Goal: Navigation & Orientation: Find specific page/section

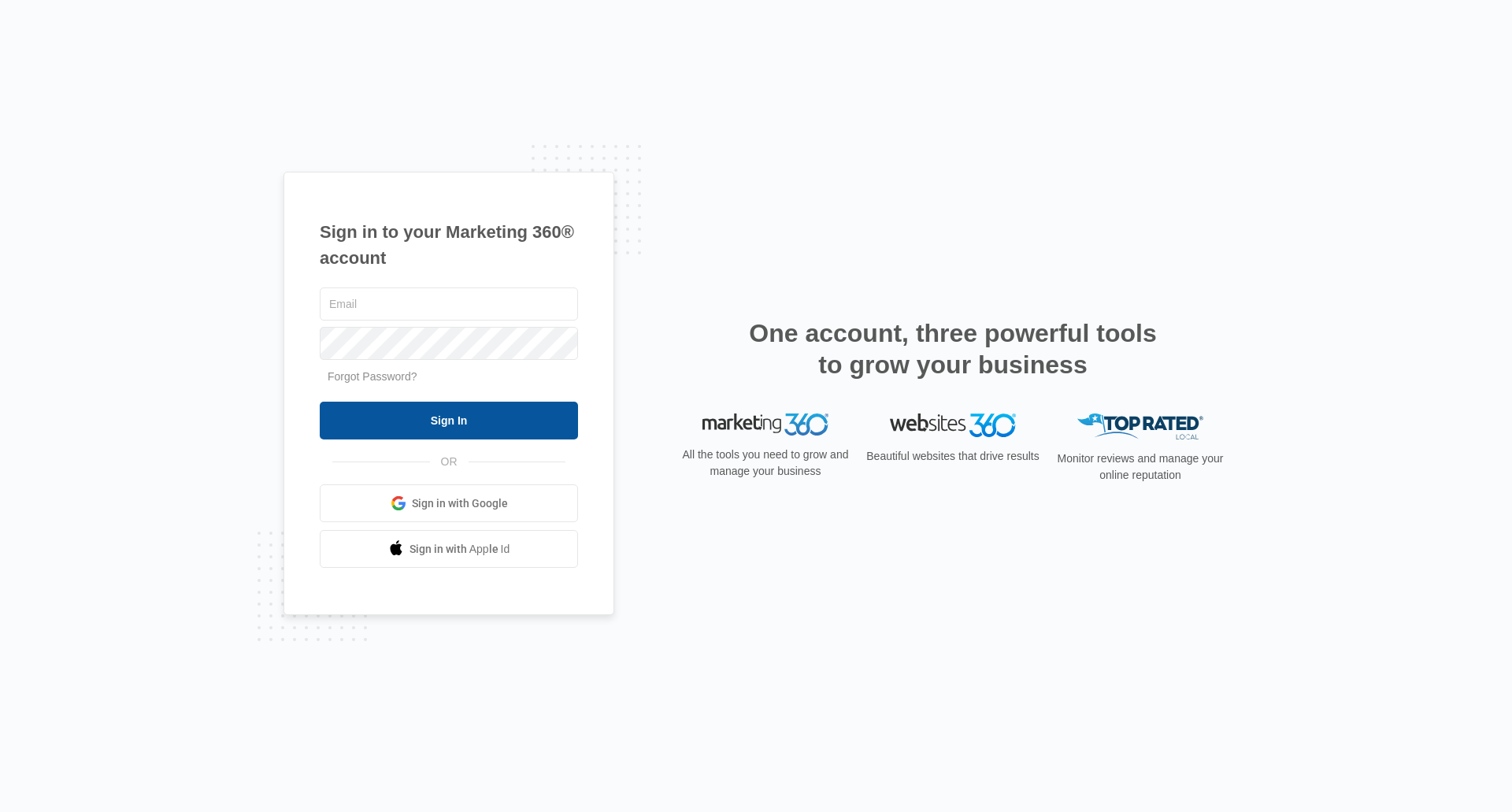
type input "[EMAIL_ADDRESS][DOMAIN_NAME]"
click at [410, 429] on input "Sign In" at bounding box center [448, 421] width 258 height 38
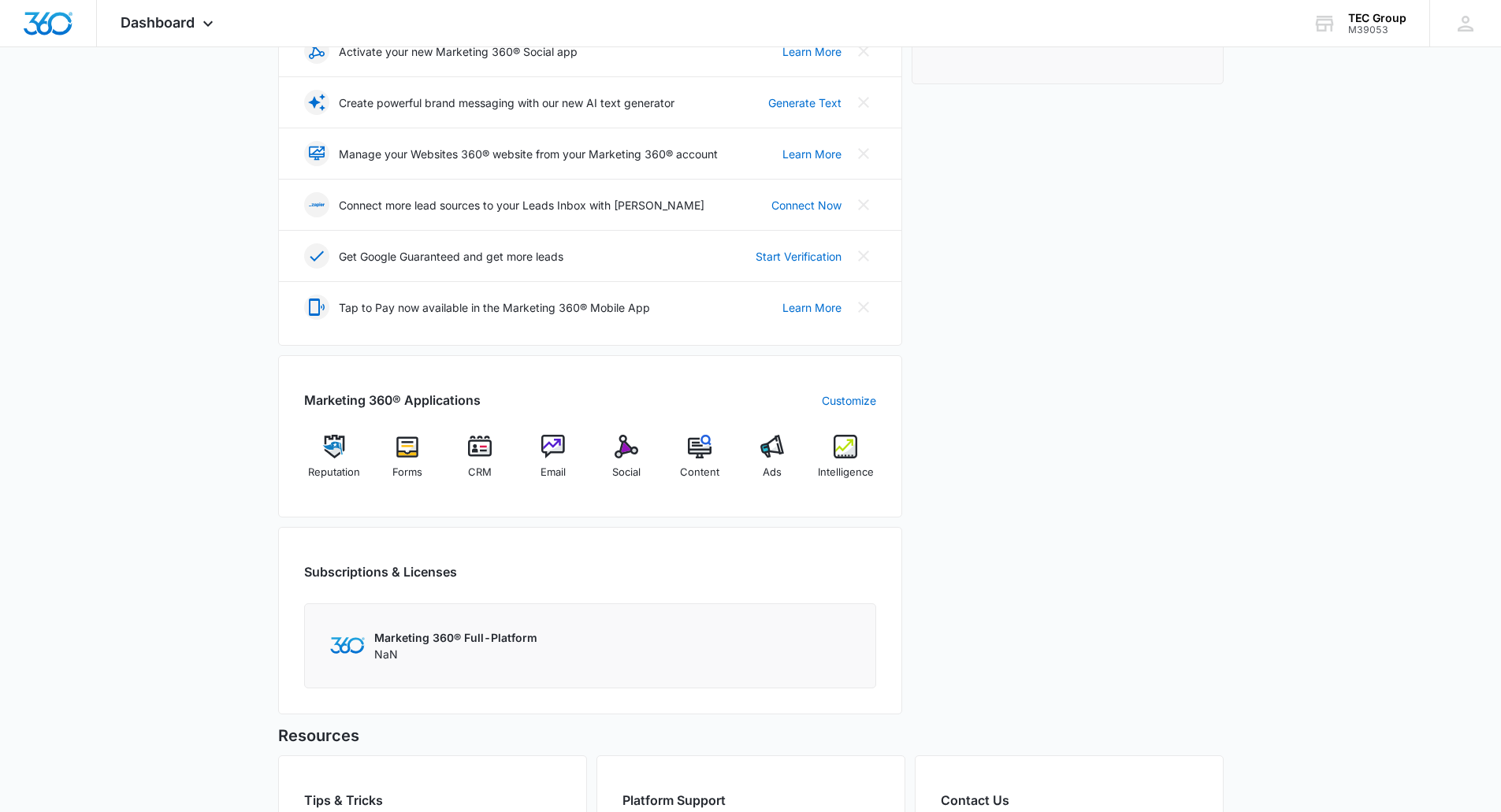
scroll to position [473, 0]
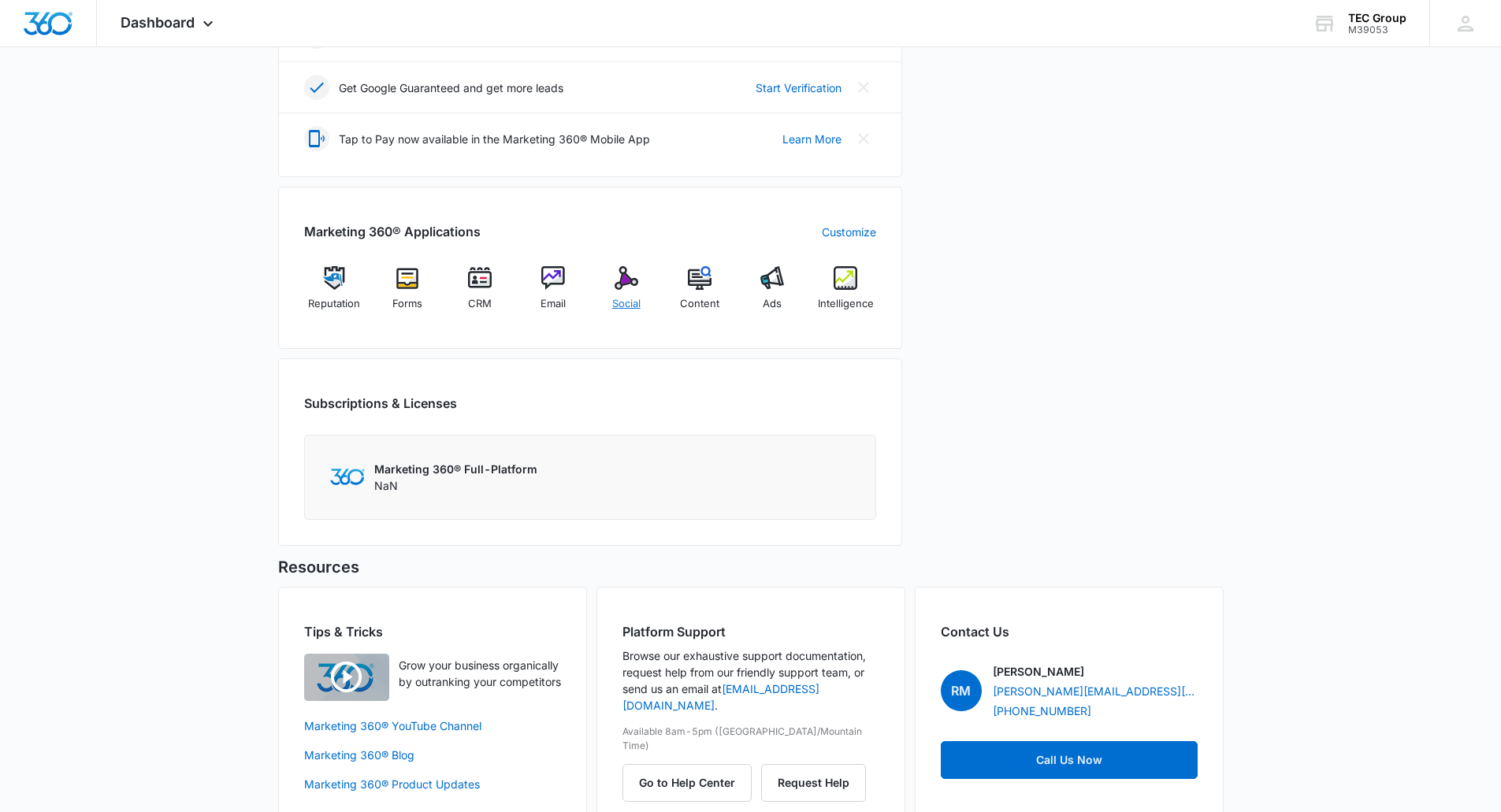
click at [619, 285] on img at bounding box center [626, 278] width 23 height 23
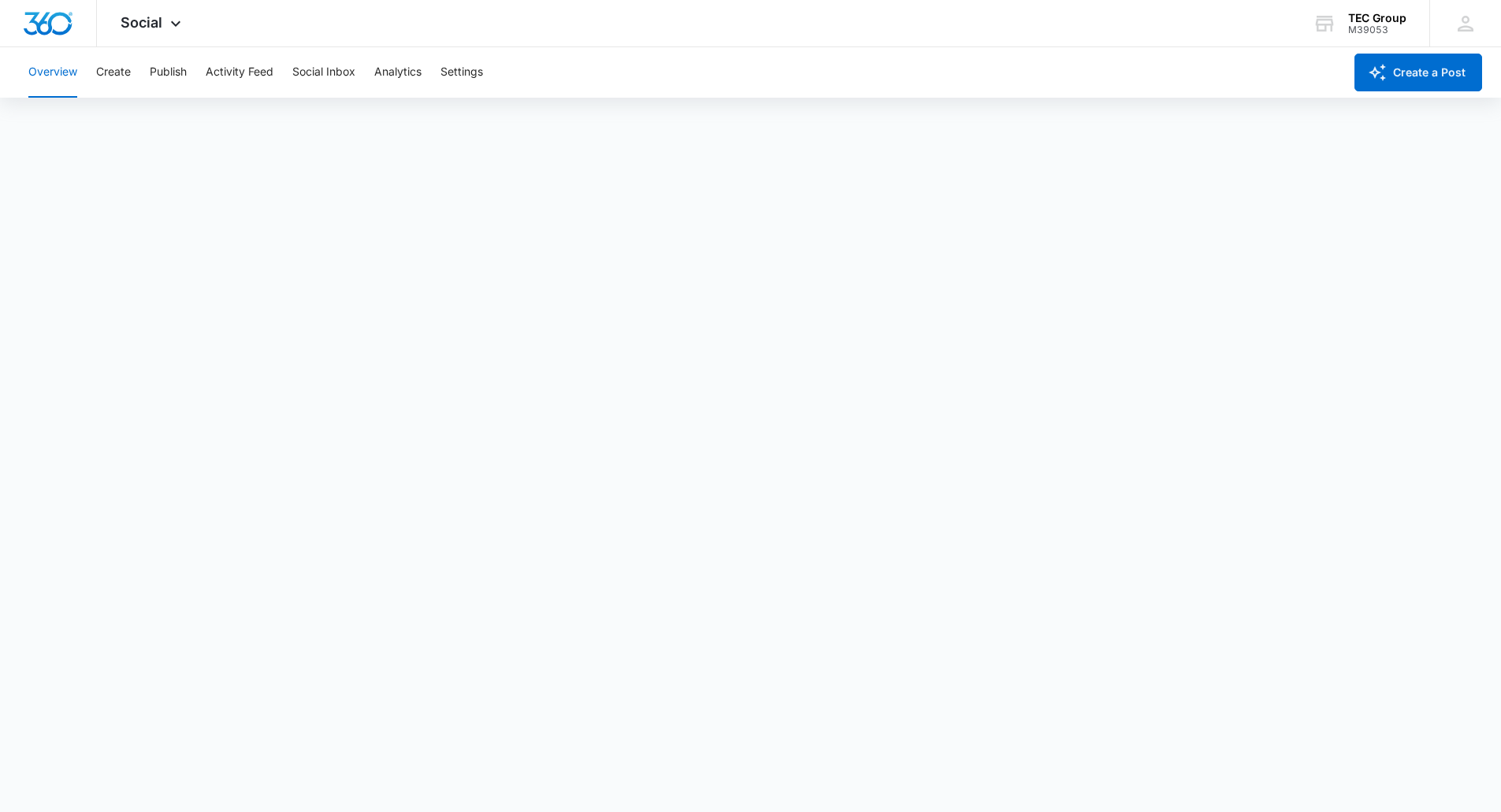
scroll to position [4, 0]
click at [1354, 24] on div "M39053" at bounding box center [1377, 29] width 58 height 11
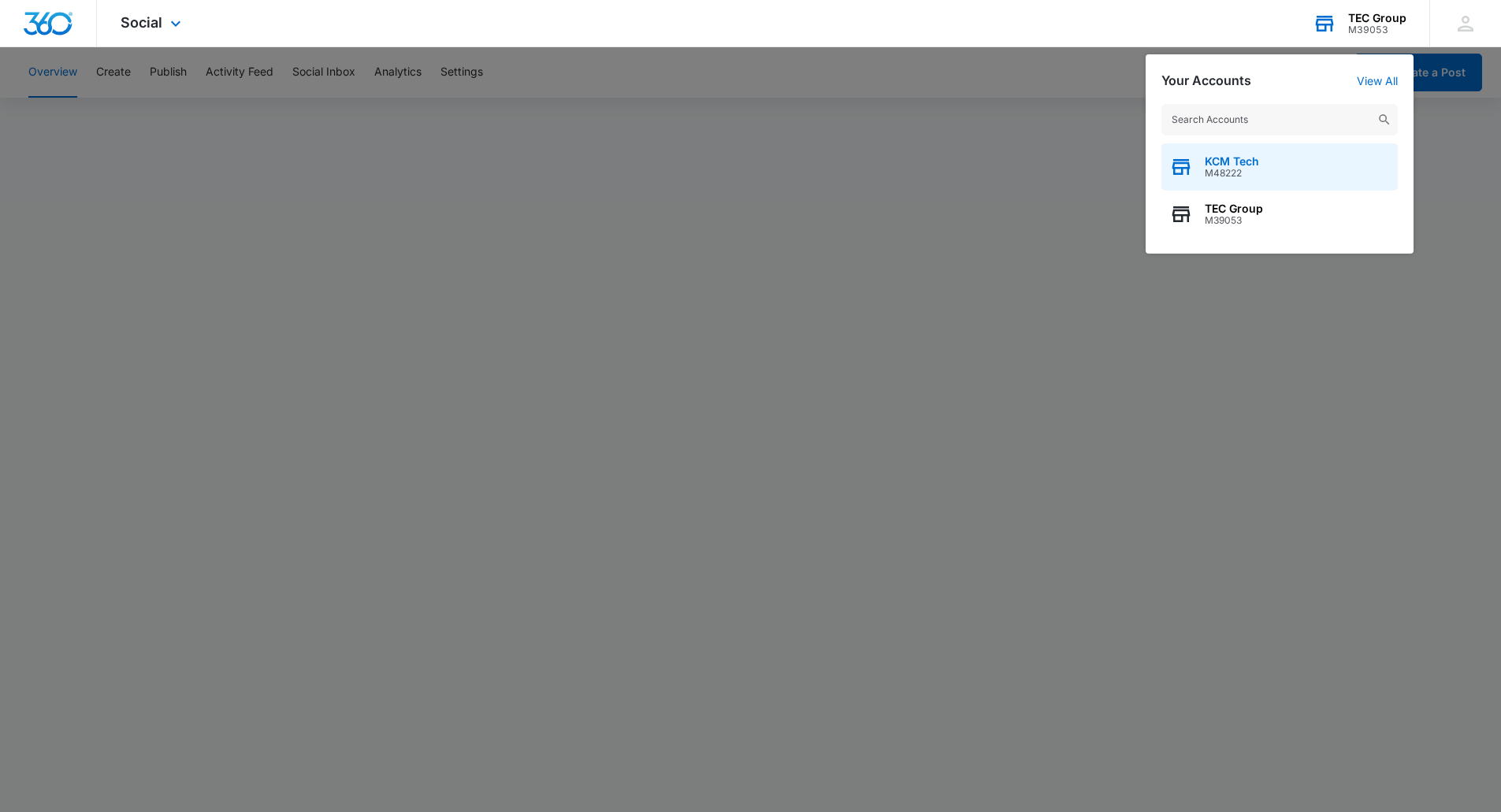
click at [1234, 157] on span "KCM Tech" at bounding box center [1231, 162] width 55 height 13
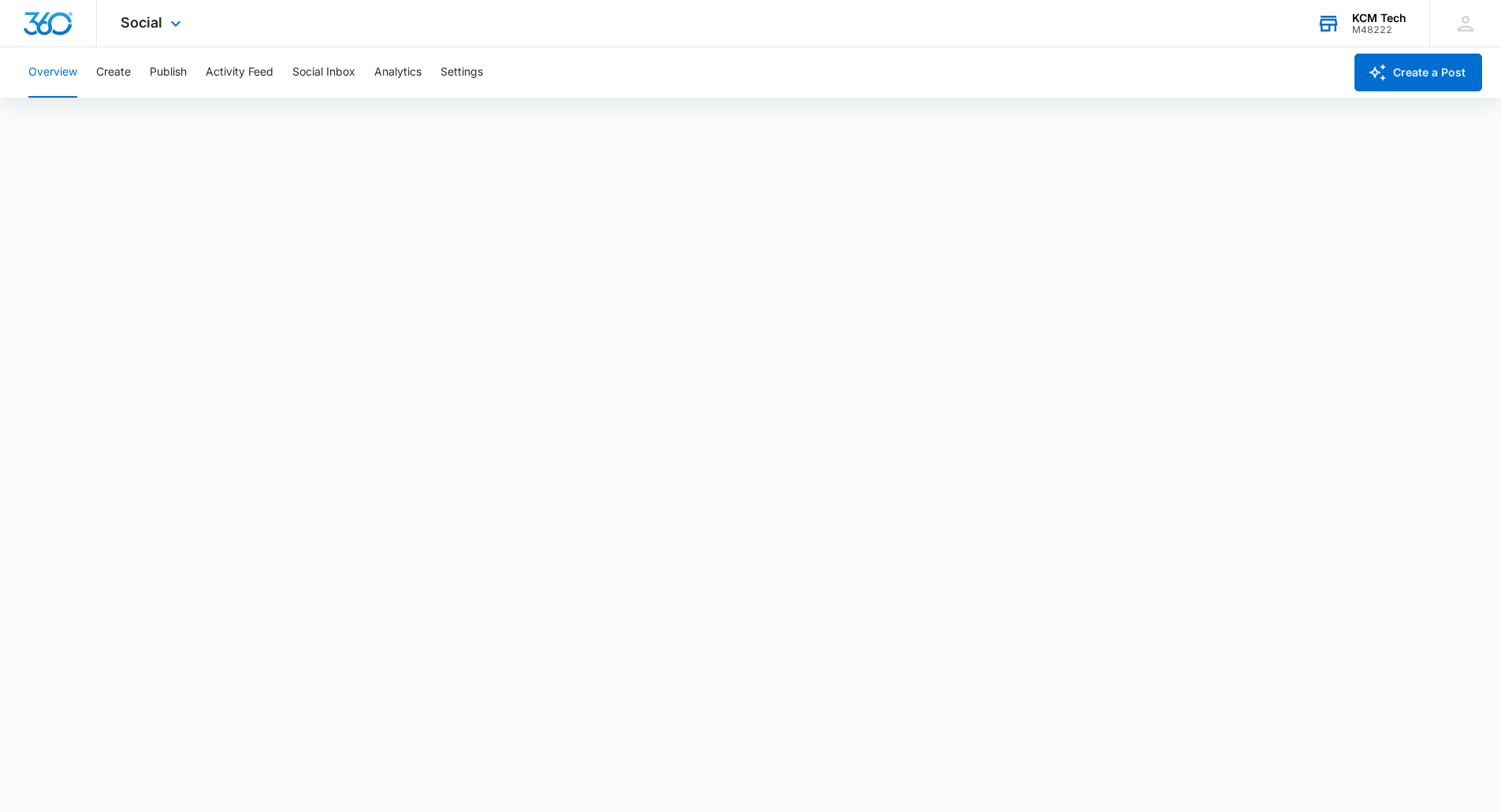
click at [66, 27] on img "Dashboard" at bounding box center [48, 23] width 50 height 23
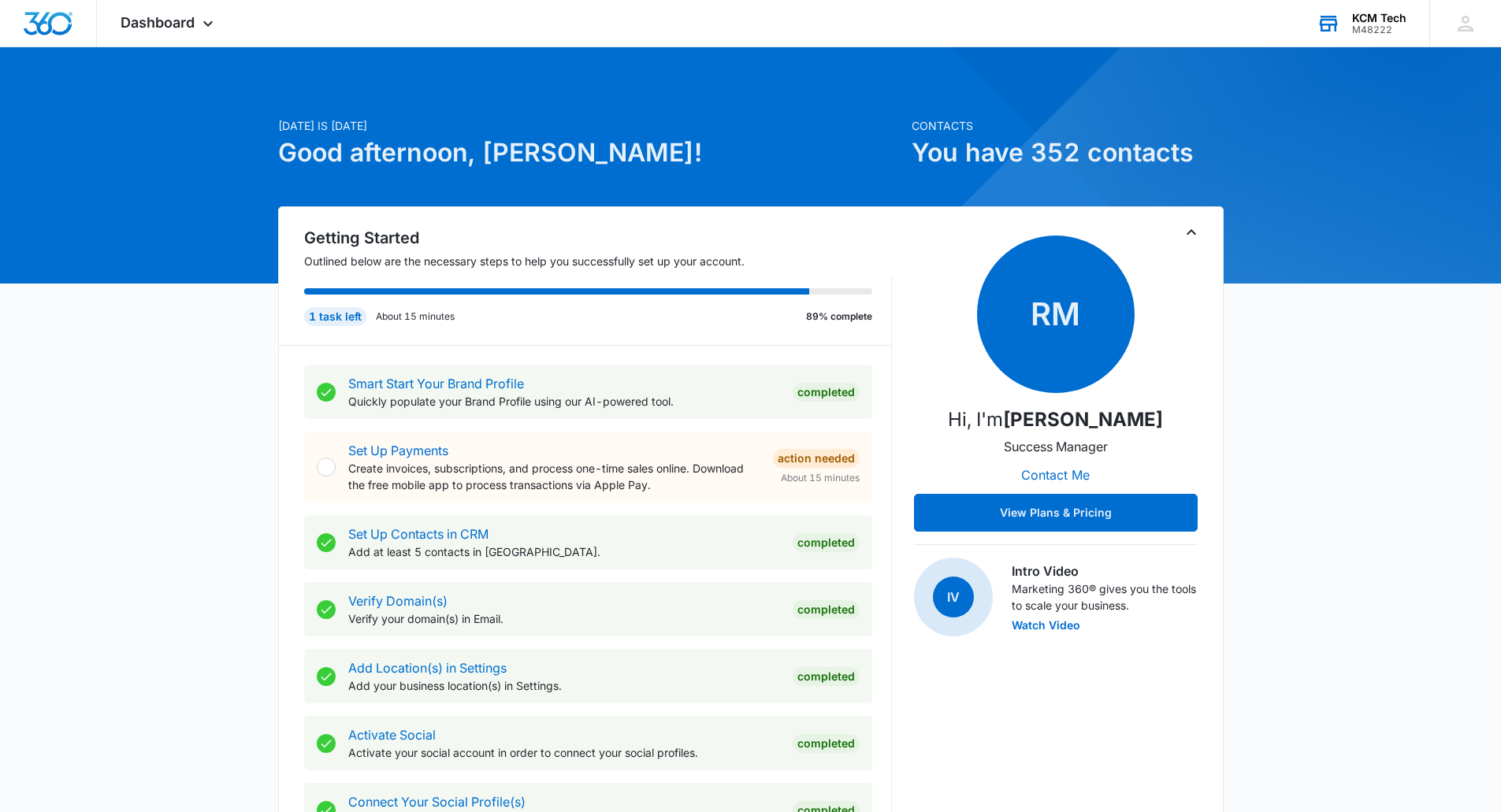
click at [1349, 32] on div "KCM Tech M48222 Your Accounts View All" at bounding box center [1361, 23] width 137 height 46
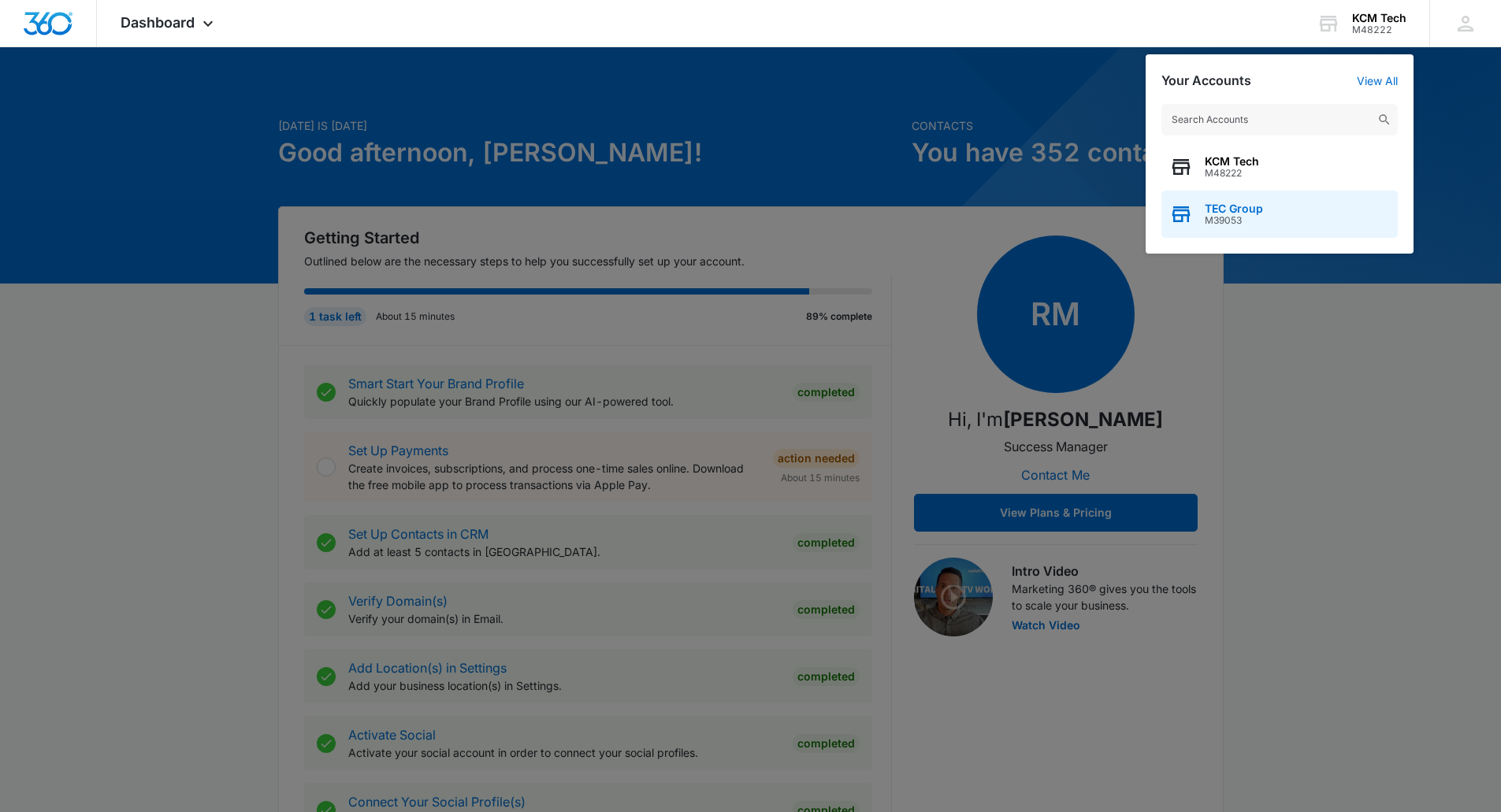
click at [1235, 207] on span "TEC Group" at bounding box center [1233, 209] width 58 height 13
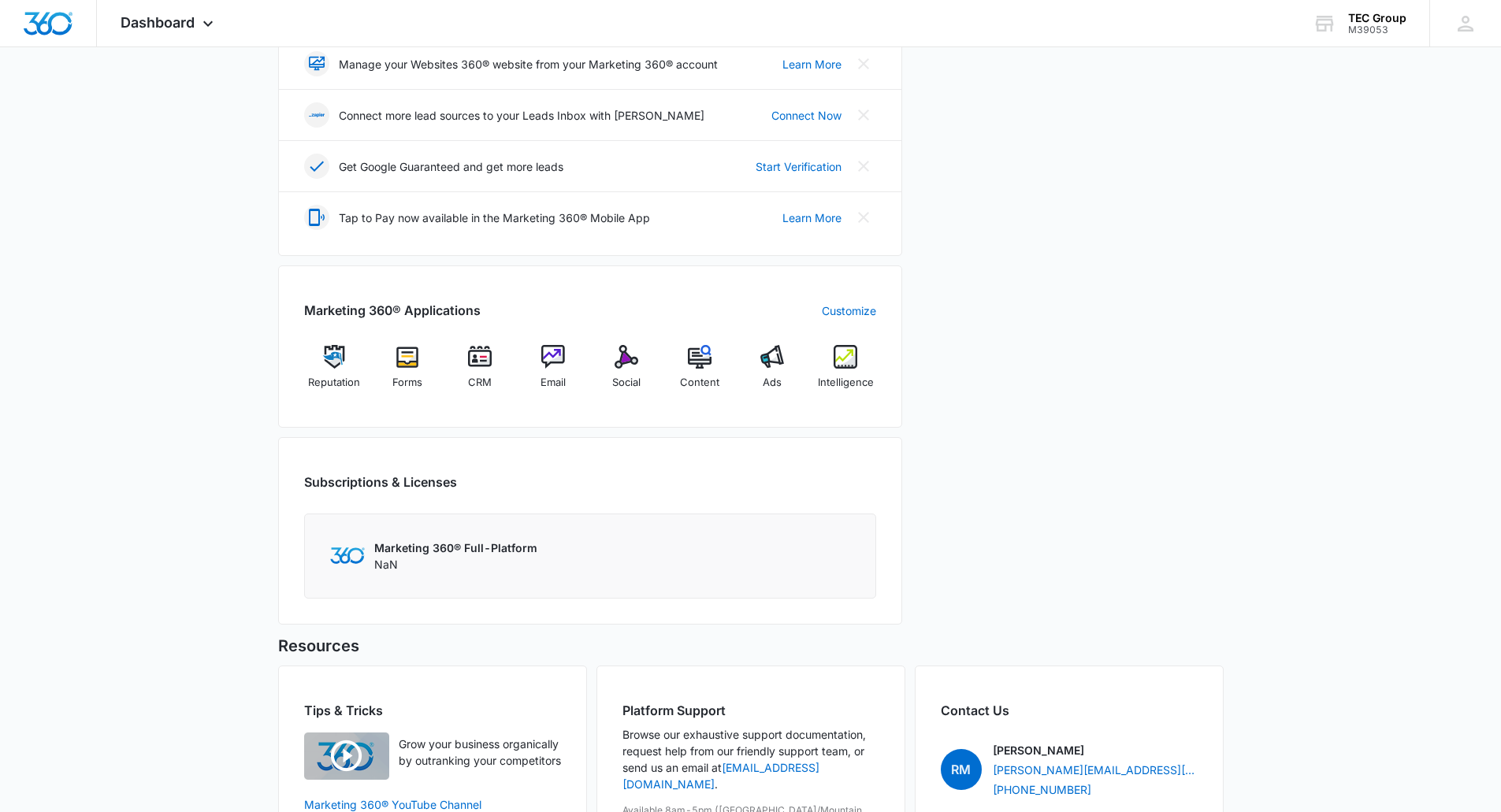
scroll to position [507, 0]
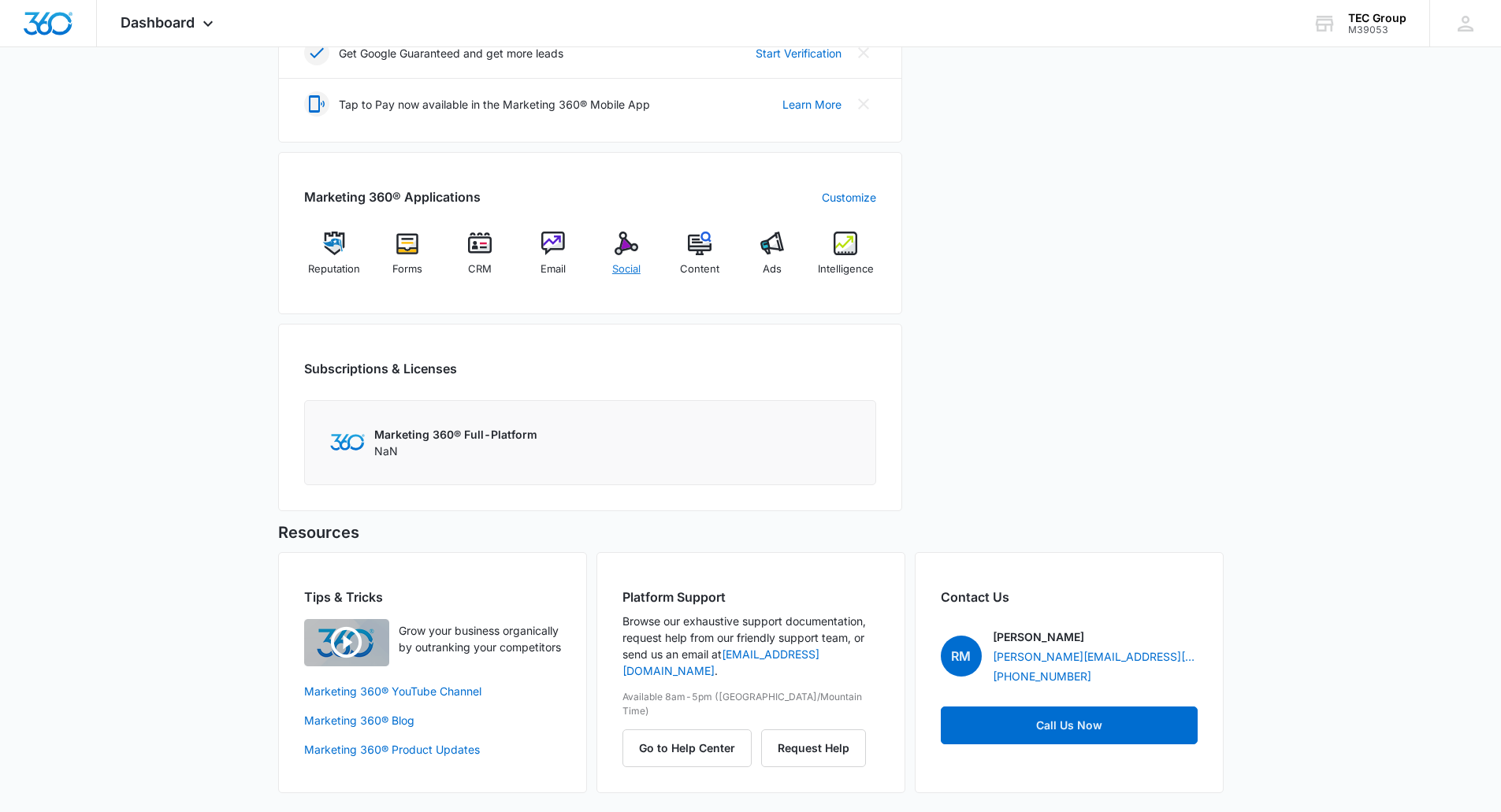
click at [627, 259] on div "Social" at bounding box center [627, 259] width 61 height 56
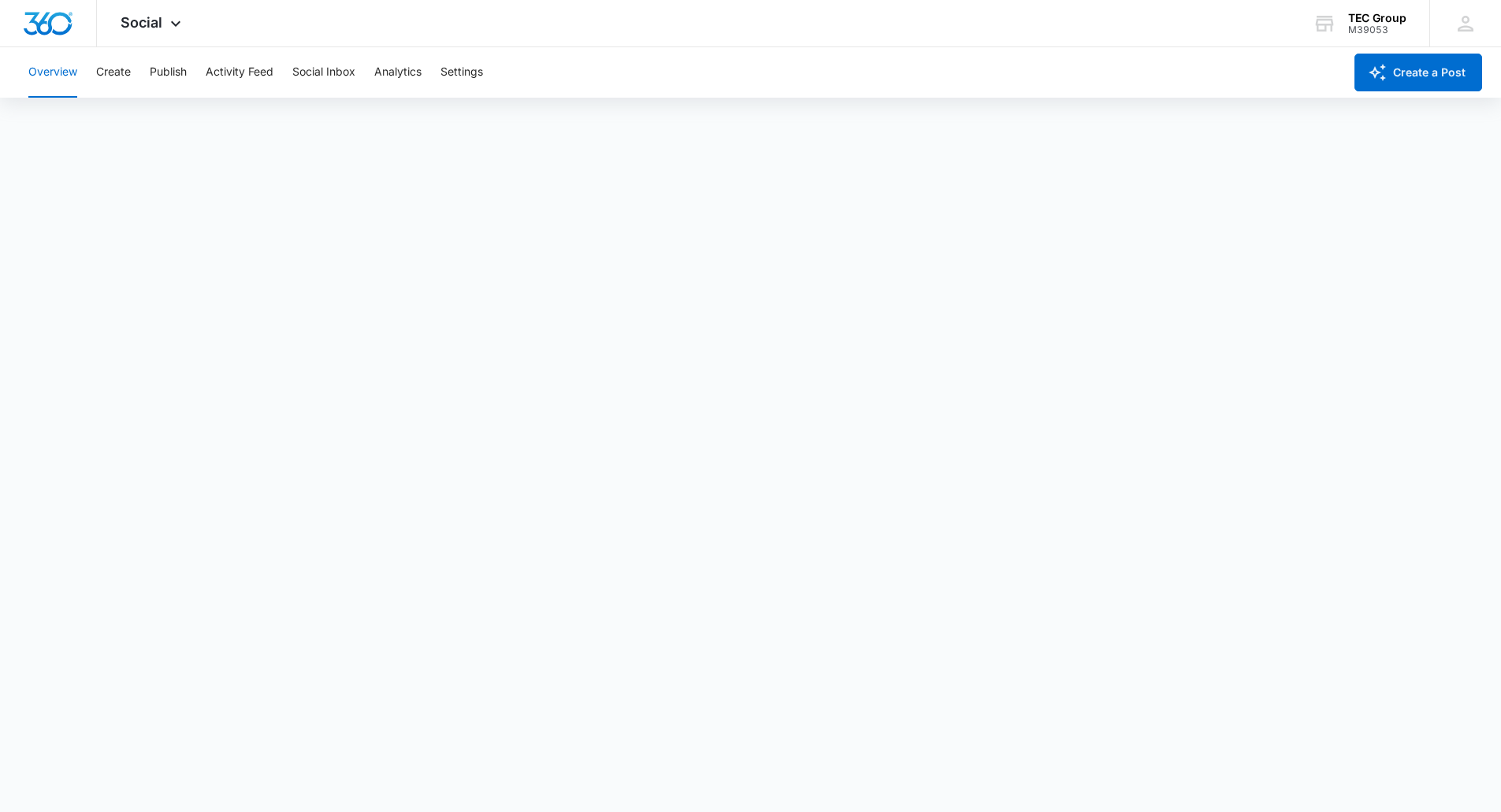
scroll to position [4, 0]
